Goal: Task Accomplishment & Management: Use online tool/utility

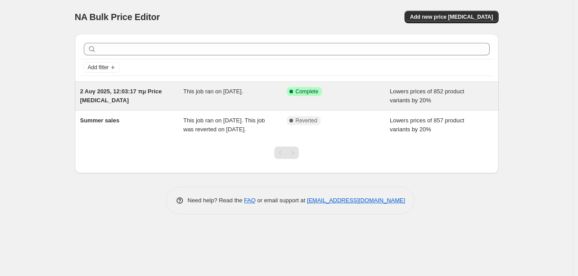
click at [244, 96] on div "This job ran on [DATE]." at bounding box center [235, 96] width 104 height 18
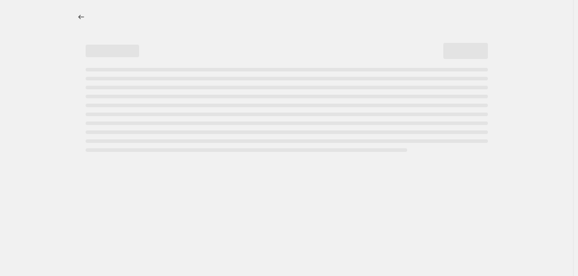
select select "percentage"
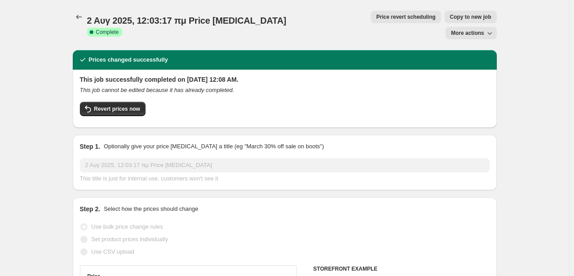
select select "collection"
click at [459, 29] on span "More actions" at bounding box center [467, 32] width 33 height 7
drag, startPoint x: 70, startPoint y: 93, endPoint x: 183, endPoint y: 91, distance: 112.9
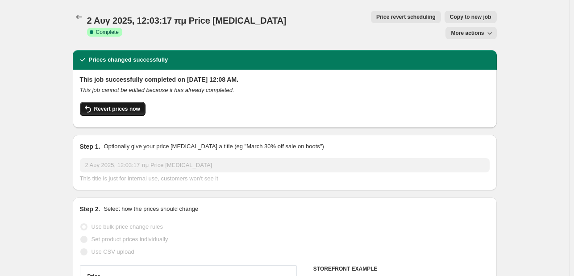
click at [125, 102] on button "Revert prices now" at bounding box center [113, 109] width 66 height 14
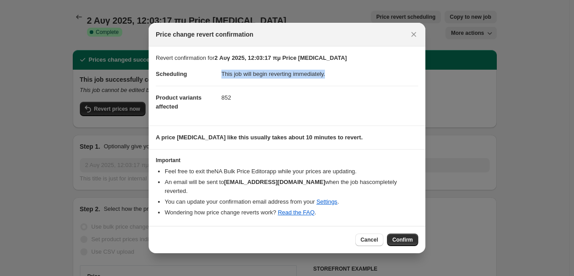
drag, startPoint x: 269, startPoint y: 84, endPoint x: 332, endPoint y: 83, distance: 62.9
click at [332, 83] on dl "Scheduling This job will begin reverting immediately. Product variants affected…" at bounding box center [287, 90] width 262 height 56
click at [398, 236] on span "Confirm" at bounding box center [402, 239] width 21 height 7
